Goal: Task Accomplishment & Management: Use online tool/utility

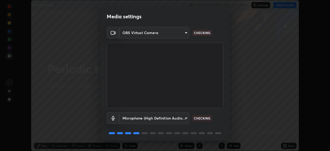
scroll to position [18, 0]
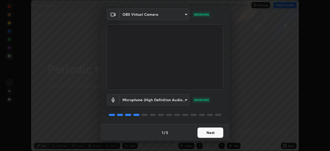
click at [210, 130] on button "Next" at bounding box center [210, 132] width 26 height 10
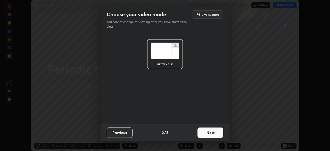
scroll to position [0, 0]
click at [211, 131] on button "Next" at bounding box center [210, 132] width 26 height 10
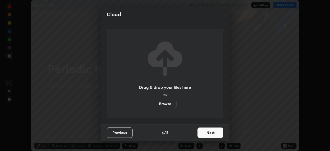
click at [216, 134] on button "Next" at bounding box center [210, 132] width 26 height 10
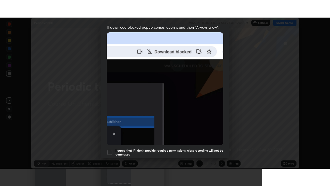
scroll to position [124, 0]
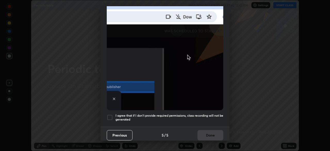
click at [191, 113] on h5 "I agree that if I don't provide required permissions, class recording will not …" at bounding box center [170, 117] width 108 height 8
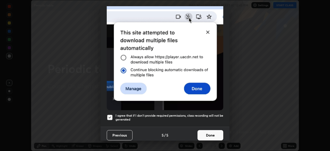
click at [207, 130] on button "Done" at bounding box center [210, 135] width 26 height 10
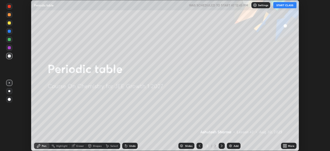
click at [284, 146] on icon at bounding box center [283, 146] width 1 height 1
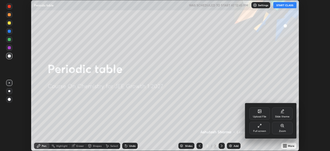
click at [260, 128] on div "Full screen" at bounding box center [259, 128] width 21 height 12
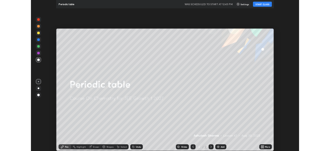
scroll to position [186, 330]
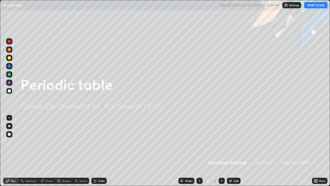
click at [311, 7] on button "START CLASS" at bounding box center [315, 5] width 23 height 6
click at [231, 151] on img at bounding box center [230, 180] width 4 height 4
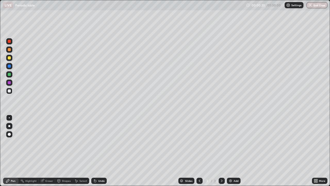
click at [11, 59] on div at bounding box center [9, 58] width 6 height 6
click at [9, 125] on div at bounding box center [9, 126] width 2 height 2
click at [47, 151] on div "Eraser" at bounding box center [49, 180] width 8 height 3
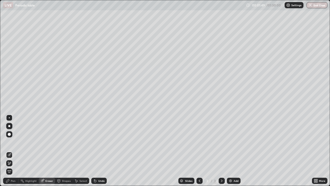
click at [9, 126] on div at bounding box center [9, 126] width 2 height 2
click at [15, 151] on div "Pen" at bounding box center [13, 180] width 5 height 3
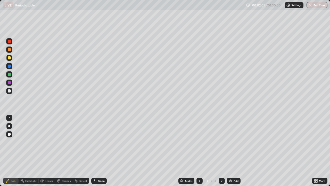
click at [47, 151] on div "Eraser" at bounding box center [49, 180] width 8 height 3
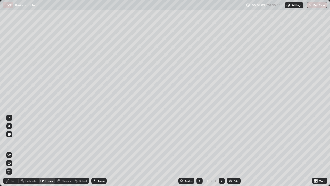
click at [14, 151] on div "Pen" at bounding box center [13, 180] width 5 height 3
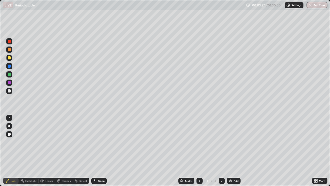
click at [9, 82] on div at bounding box center [9, 82] width 3 height 3
click at [10, 92] on div at bounding box center [9, 90] width 3 height 3
click at [234, 151] on div "Add" at bounding box center [236, 180] width 5 height 3
click at [9, 118] on div at bounding box center [9, 117] width 1 height 1
click at [10, 75] on div at bounding box center [9, 74] width 3 height 3
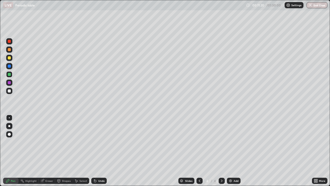
click at [48, 151] on div "Eraser" at bounding box center [49, 180] width 8 height 3
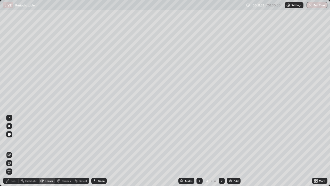
click at [11, 151] on div "Pen" at bounding box center [13, 180] width 5 height 3
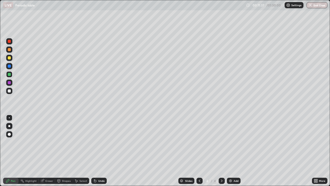
click at [10, 84] on div at bounding box center [9, 82] width 3 height 3
click at [10, 91] on div at bounding box center [9, 90] width 3 height 3
click at [49, 151] on div "Eraser" at bounding box center [49, 180] width 8 height 3
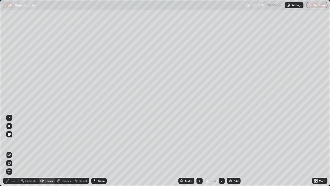
click at [15, 151] on div "Pen" at bounding box center [13, 180] width 5 height 3
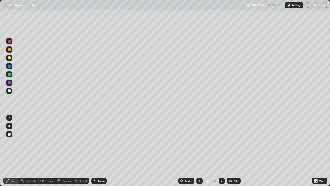
click at [9, 126] on div at bounding box center [9, 126] width 2 height 2
click at [232, 151] on div "Add" at bounding box center [234, 180] width 14 height 6
click at [10, 82] on div at bounding box center [9, 82] width 3 height 3
click at [10, 74] on div at bounding box center [9, 74] width 3 height 3
click at [96, 151] on icon at bounding box center [95, 180] width 4 height 4
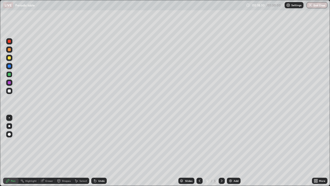
click at [96, 151] on icon at bounding box center [95, 180] width 4 height 4
click at [98, 151] on div "Undo" at bounding box center [101, 180] width 6 height 3
click at [10, 92] on div at bounding box center [9, 90] width 3 height 3
click at [232, 151] on img at bounding box center [230, 180] width 4 height 4
click at [234, 151] on div "Add" at bounding box center [234, 180] width 14 height 6
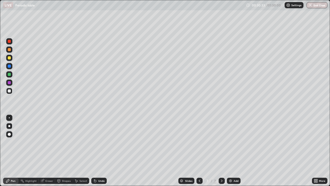
click at [9, 59] on div at bounding box center [9, 57] width 3 height 3
click at [98, 151] on div "Undo" at bounding box center [101, 180] width 6 height 3
click at [198, 151] on icon at bounding box center [199, 180] width 4 height 4
click at [233, 151] on div "Add" at bounding box center [234, 180] width 14 height 6
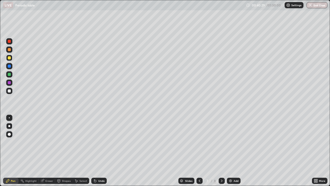
click at [232, 151] on img at bounding box center [230, 180] width 4 height 4
click at [199, 151] on icon at bounding box center [199, 180] width 4 height 4
click at [220, 151] on icon at bounding box center [222, 180] width 4 height 4
click at [10, 91] on div at bounding box center [9, 90] width 3 height 3
click at [46, 151] on div "Eraser" at bounding box center [49, 180] width 8 height 3
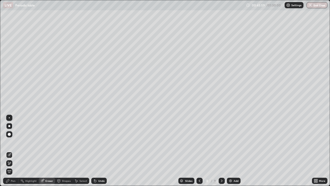
click at [14, 151] on div "Pen" at bounding box center [13, 180] width 5 height 3
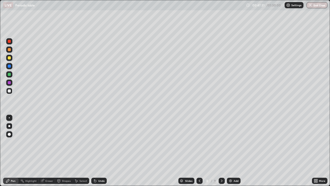
click at [234, 151] on div "Add" at bounding box center [236, 180] width 5 height 3
click at [9, 58] on div at bounding box center [9, 57] width 3 height 3
click at [97, 151] on div "Undo" at bounding box center [98, 180] width 15 height 6
click at [98, 151] on div "Undo" at bounding box center [101, 180] width 6 height 3
click at [11, 92] on div at bounding box center [9, 90] width 3 height 3
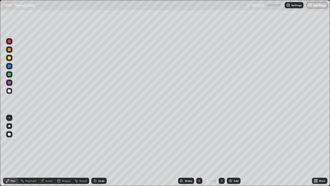
click at [9, 118] on div at bounding box center [9, 117] width 1 height 1
click at [9, 58] on div at bounding box center [9, 57] width 3 height 3
click at [7, 126] on div at bounding box center [9, 126] width 6 height 6
click at [232, 151] on div "Add" at bounding box center [234, 180] width 14 height 6
click at [199, 151] on icon at bounding box center [199, 180] width 4 height 4
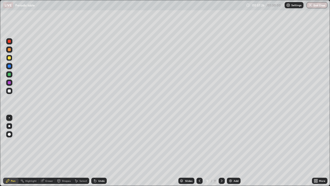
click at [47, 151] on div "Eraser" at bounding box center [49, 180] width 8 height 3
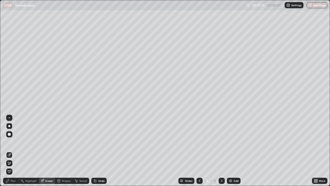
click at [9, 135] on div at bounding box center [9, 134] width 3 height 3
click at [15, 151] on div "Pen" at bounding box center [13, 180] width 5 height 3
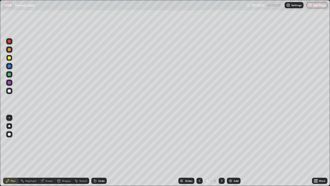
click at [10, 75] on div at bounding box center [9, 74] width 3 height 3
click at [233, 151] on div "Add" at bounding box center [234, 180] width 14 height 6
click at [10, 58] on div at bounding box center [9, 57] width 3 height 3
click at [11, 90] on div at bounding box center [9, 90] width 3 height 3
click at [9, 82] on div at bounding box center [9, 82] width 3 height 3
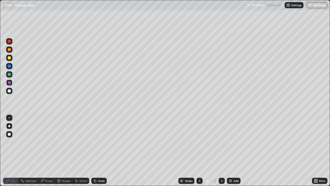
click at [8, 75] on div at bounding box center [9, 74] width 3 height 3
click at [10, 58] on div at bounding box center [9, 57] width 3 height 3
click at [232, 151] on img at bounding box center [230, 180] width 4 height 4
click at [199, 151] on icon at bounding box center [199, 180] width 4 height 4
click at [10, 75] on div at bounding box center [9, 74] width 3 height 3
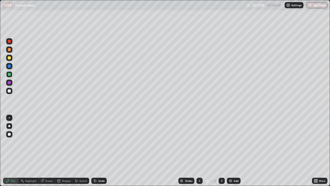
click at [48, 151] on div "Eraser" at bounding box center [49, 180] width 8 height 3
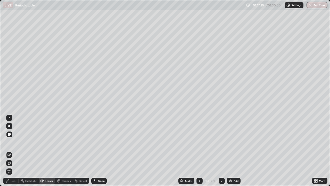
click at [13, 151] on div "Pen" at bounding box center [13, 180] width 5 height 3
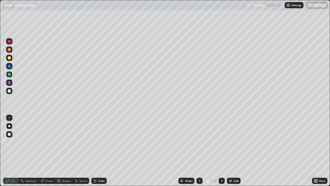
click at [47, 151] on div "Eraser" at bounding box center [49, 180] width 8 height 3
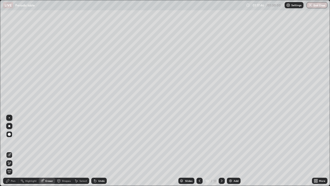
click at [9, 118] on div at bounding box center [9, 117] width 1 height 1
click at [12, 151] on div "Pen" at bounding box center [13, 180] width 5 height 3
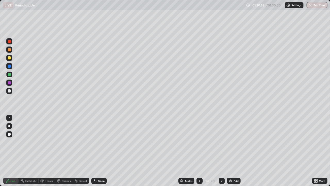
click at [221, 151] on icon at bounding box center [222, 180] width 4 height 4
click at [199, 151] on icon at bounding box center [199, 180] width 4 height 4
click at [221, 151] on icon at bounding box center [222, 180] width 4 height 4
click at [199, 151] on icon at bounding box center [199, 180] width 4 height 4
click at [221, 151] on icon at bounding box center [222, 180] width 4 height 4
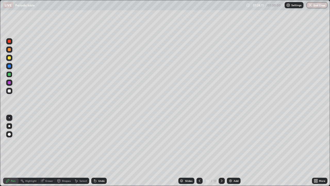
click at [199, 151] on div at bounding box center [199, 180] width 6 height 6
click at [221, 151] on icon at bounding box center [222, 180] width 4 height 4
click at [46, 151] on div "Eraser" at bounding box center [49, 180] width 8 height 3
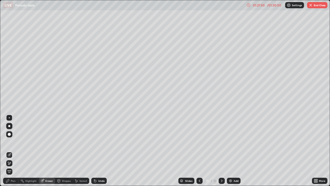
click at [42, 151] on icon at bounding box center [41, 180] width 3 height 3
click at [12, 151] on div "Pen" at bounding box center [13, 180] width 5 height 3
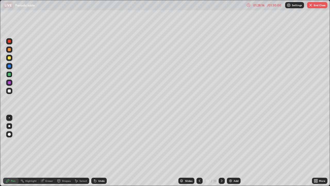
click at [316, 151] on icon at bounding box center [316, 181] width 1 height 1
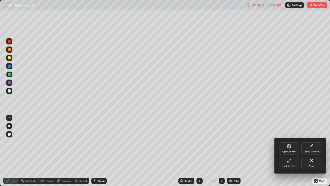
click at [292, 151] on div "Full screen" at bounding box center [289, 165] width 13 height 3
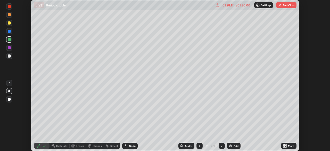
scroll to position [25632, 25453]
click at [286, 7] on button "End Class" at bounding box center [286, 5] width 20 height 6
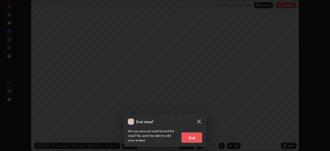
click at [195, 133] on button "End" at bounding box center [192, 137] width 21 height 10
